Goal: Task Accomplishment & Management: Use online tool/utility

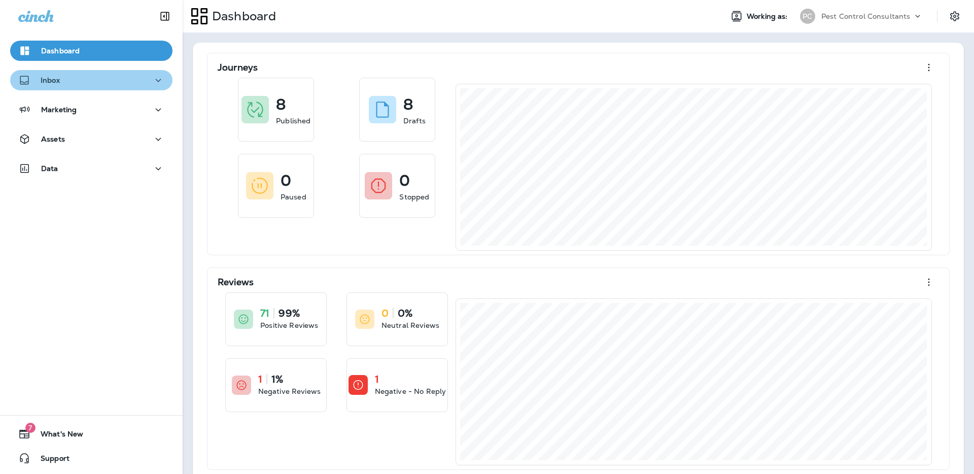
click at [129, 81] on div "Inbox" at bounding box center [91, 80] width 146 height 13
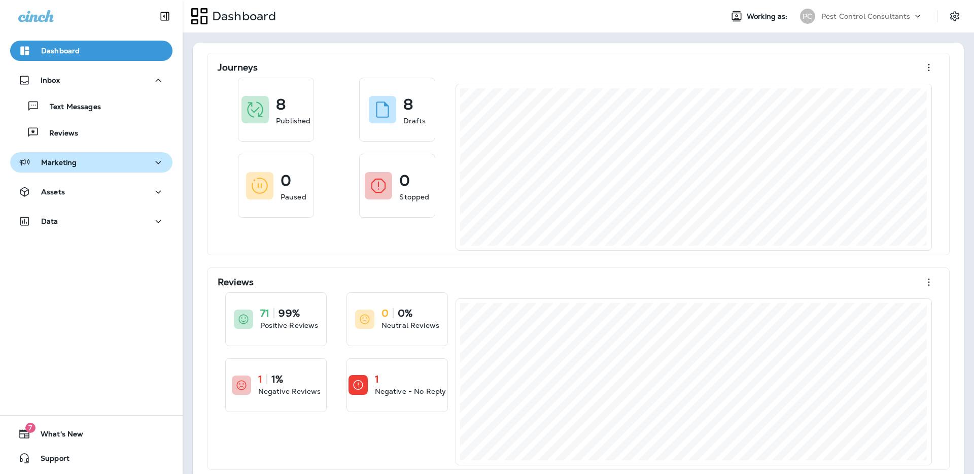
click at [122, 165] on div "Marketing" at bounding box center [91, 162] width 146 height 13
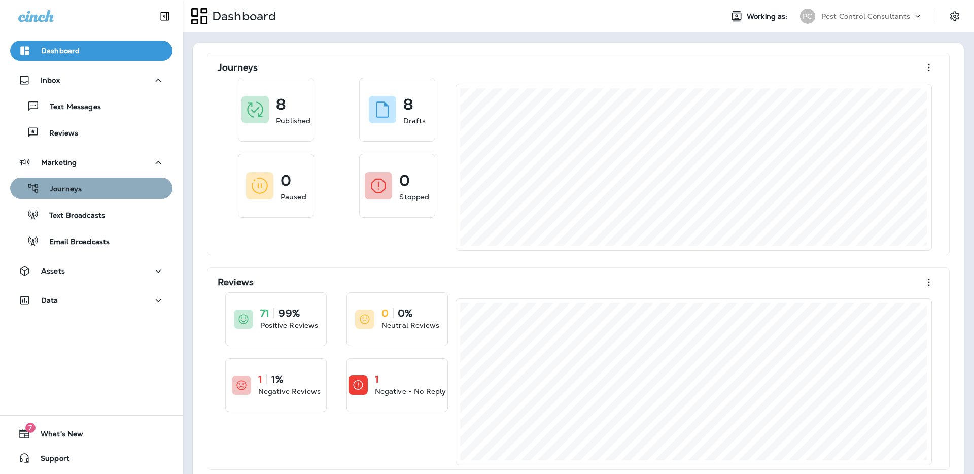
click at [115, 191] on div "Journeys" at bounding box center [91, 188] width 154 height 15
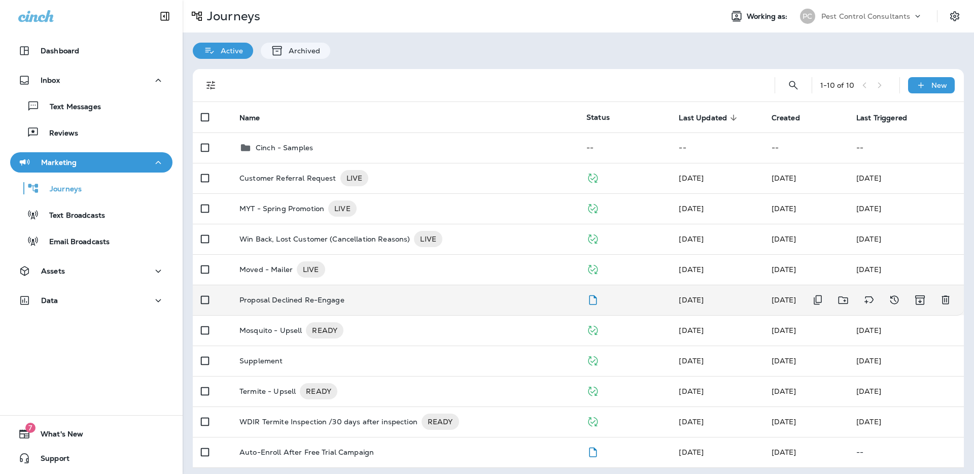
scroll to position [4, 0]
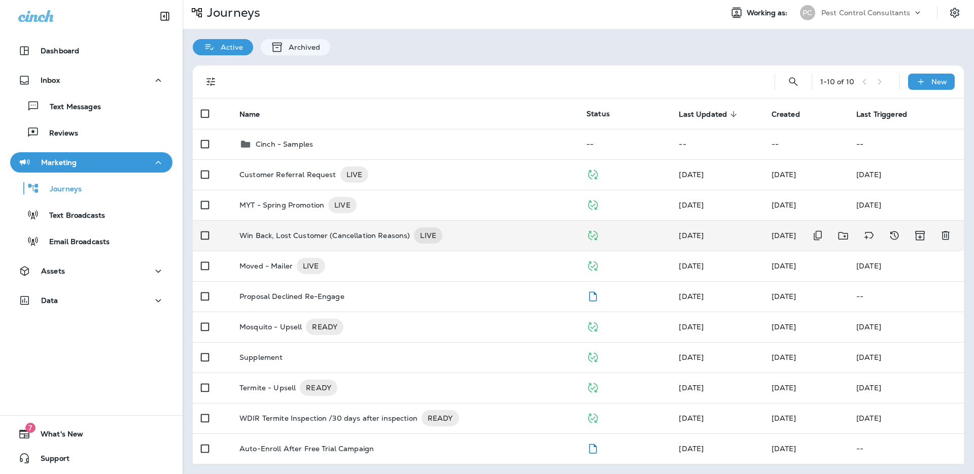
click at [286, 237] on p "Win Back, Lost Customer (Cancellation Reasons)" at bounding box center [324, 235] width 170 height 16
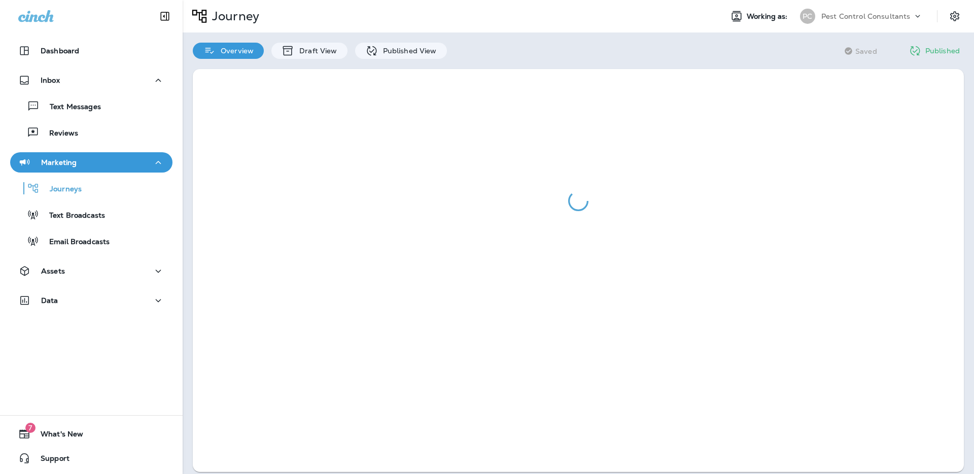
scroll to position [4, 0]
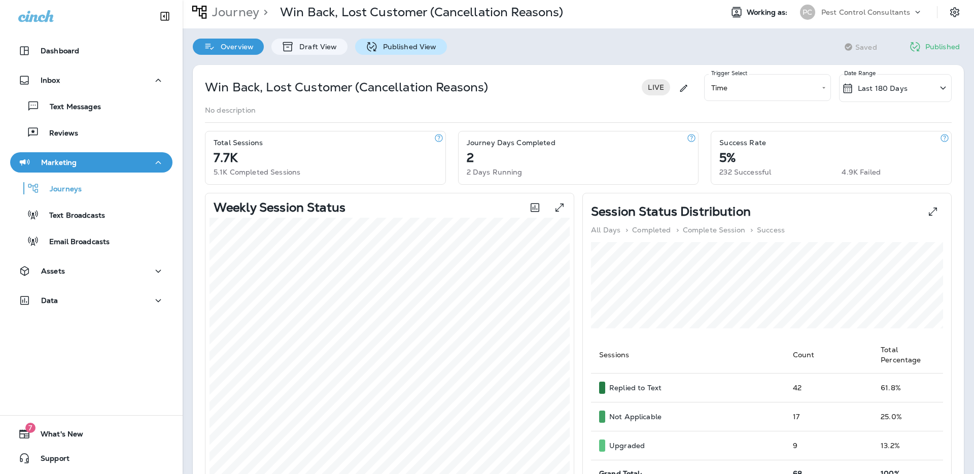
click at [395, 50] on p "Published View" at bounding box center [407, 47] width 59 height 8
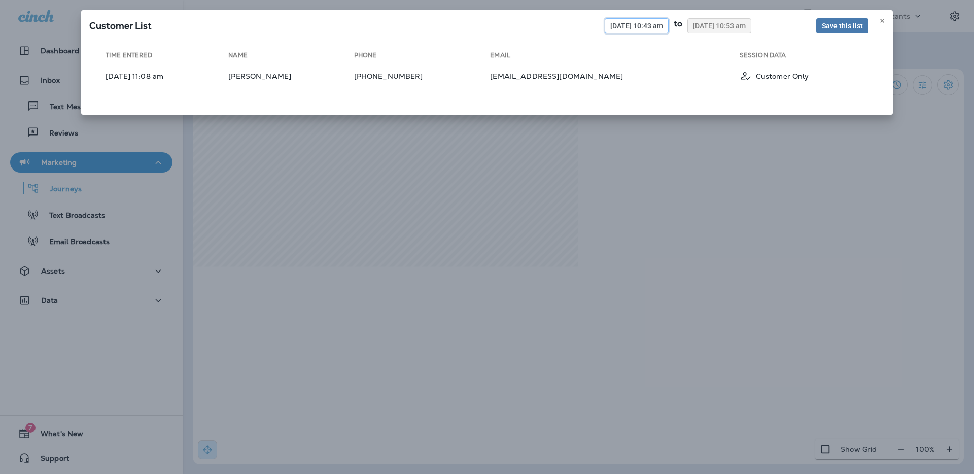
click at [607, 30] on button "[DATE] 10:43 am" at bounding box center [637, 25] width 64 height 15
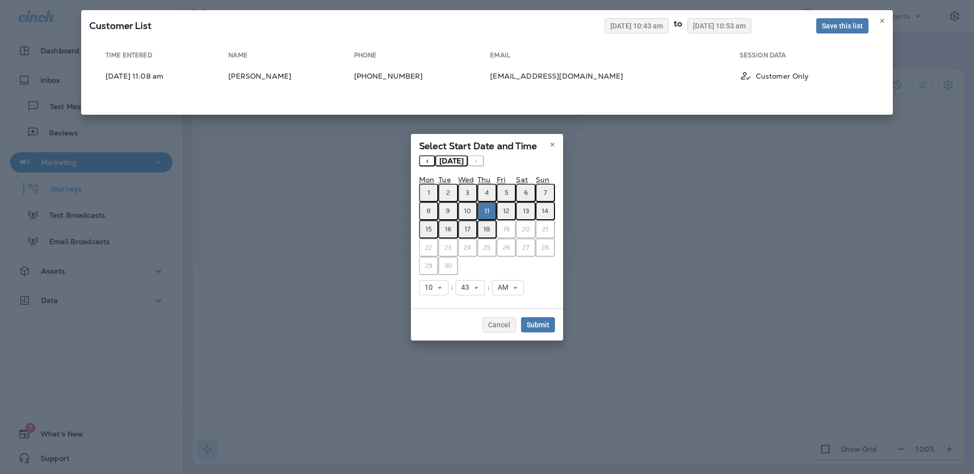
click at [427, 161] on button "‹" at bounding box center [427, 160] width 16 height 11
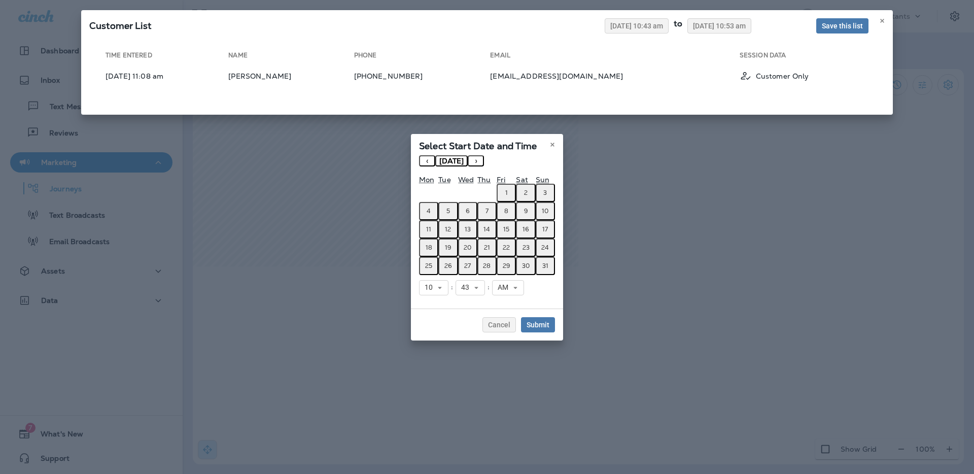
click at [511, 192] on button "1" at bounding box center [506, 193] width 19 height 18
click at [537, 326] on span "Submit" at bounding box center [538, 324] width 23 height 7
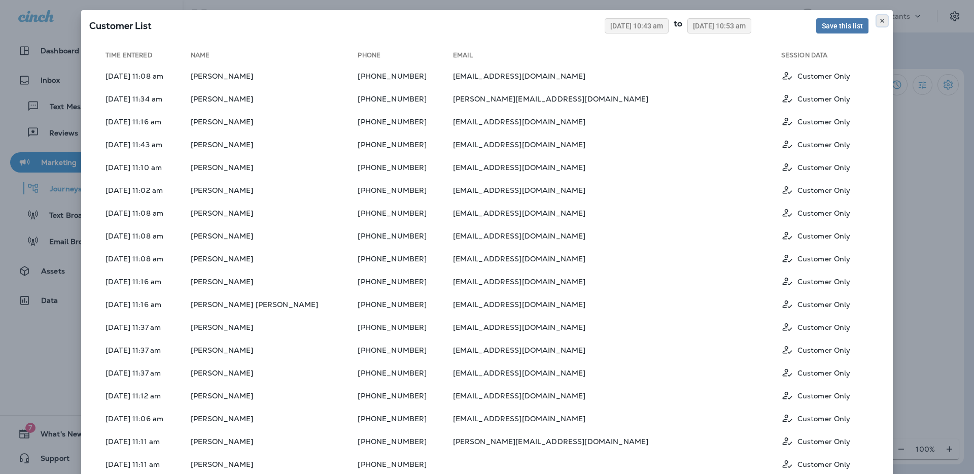
click at [881, 21] on use at bounding box center [882, 21] width 4 height 4
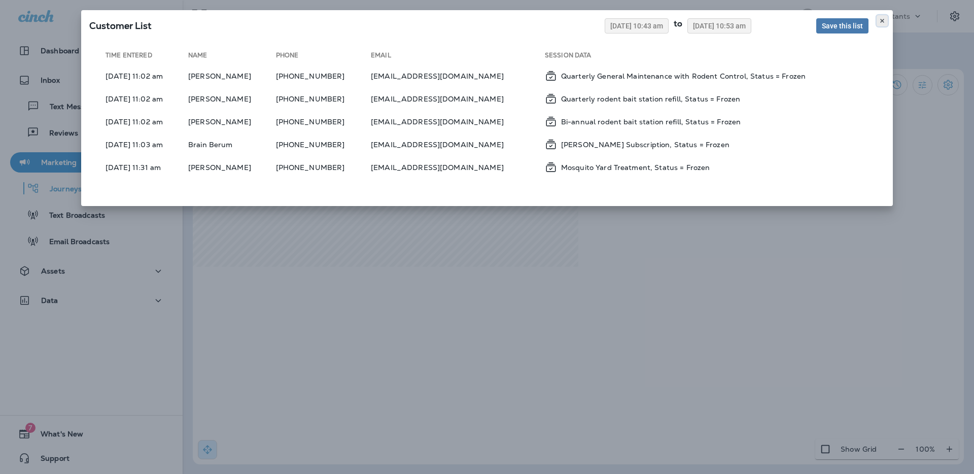
click at [882, 20] on use at bounding box center [882, 21] width 4 height 4
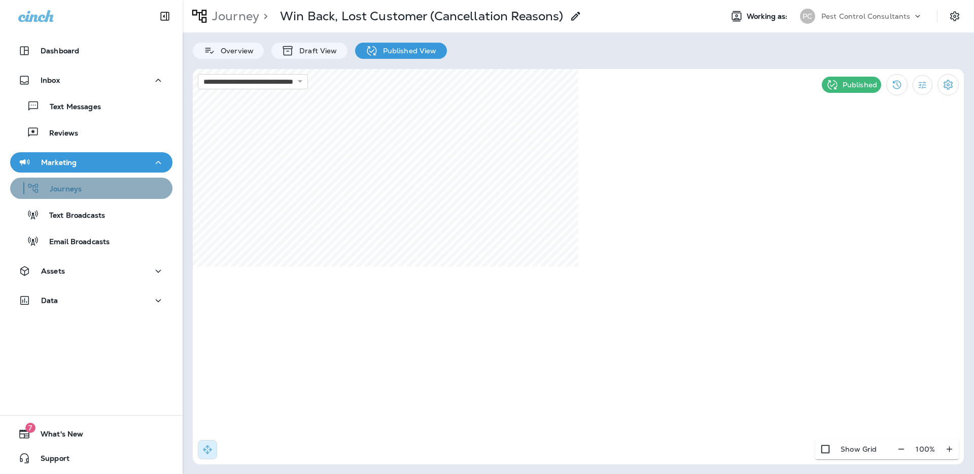
click at [112, 192] on div "Journeys" at bounding box center [91, 188] width 154 height 15
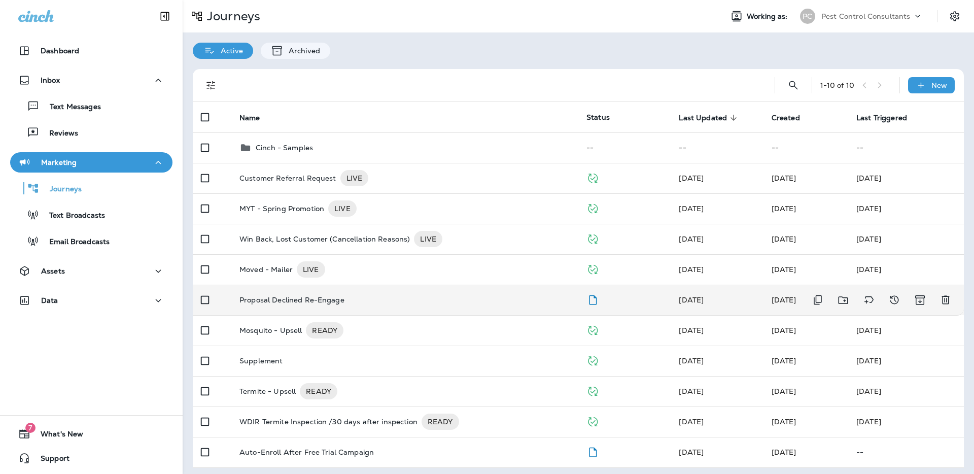
click at [323, 304] on td "Proposal Declined Re-Engage" at bounding box center [404, 300] width 347 height 30
